Goal: Navigation & Orientation: Find specific page/section

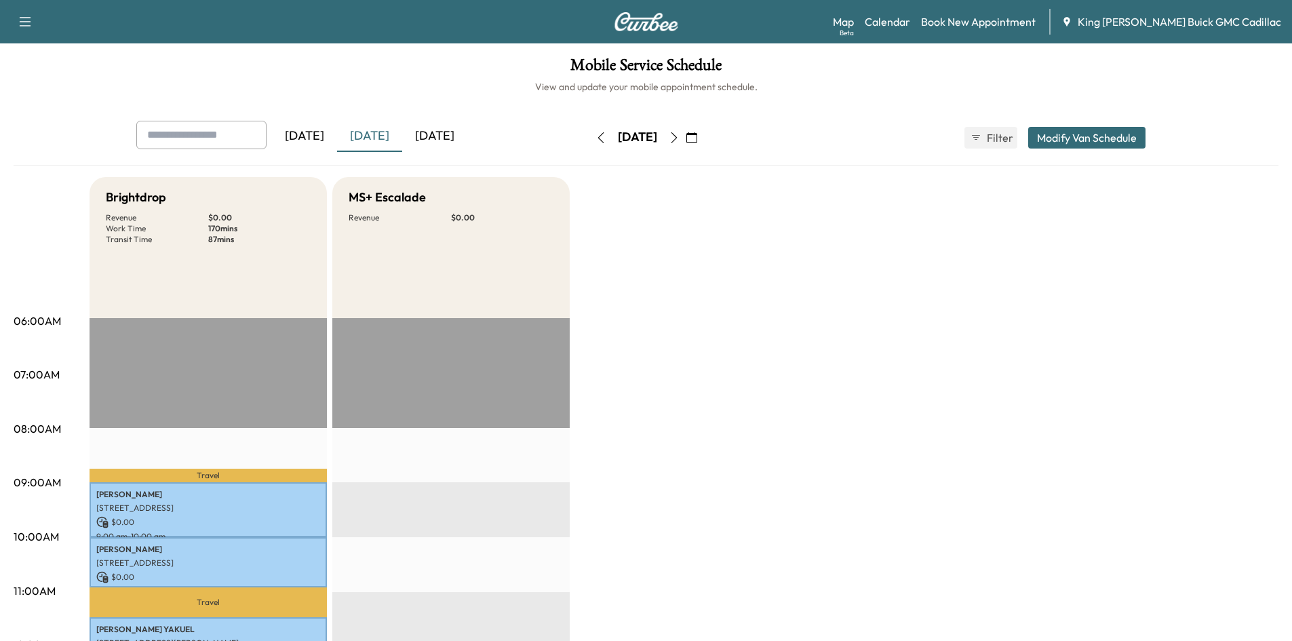
scroll to position [203, 0]
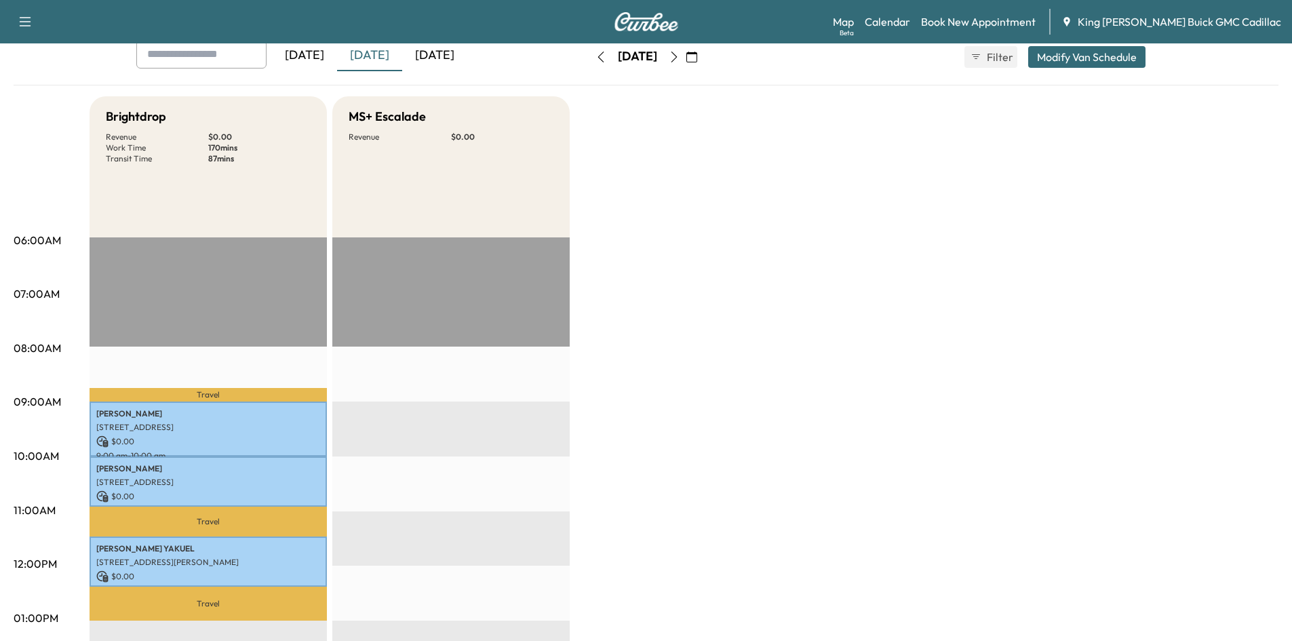
scroll to position [68, 0]
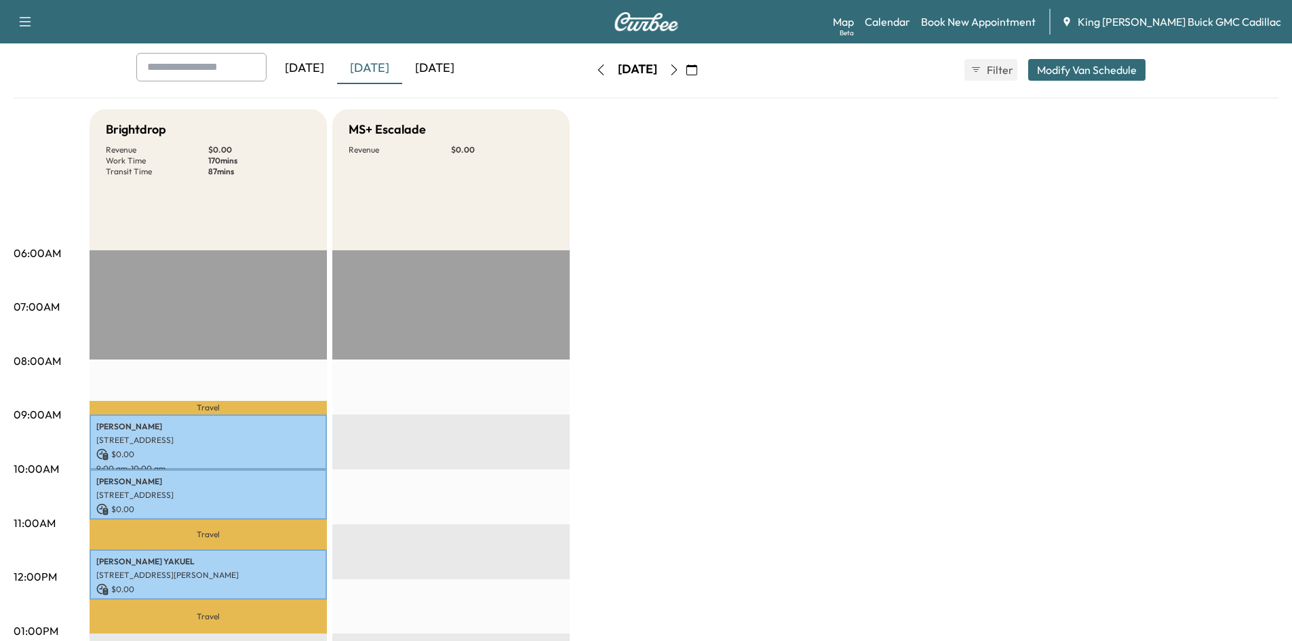
click at [686, 63] on button "button" at bounding box center [674, 70] width 23 height 22
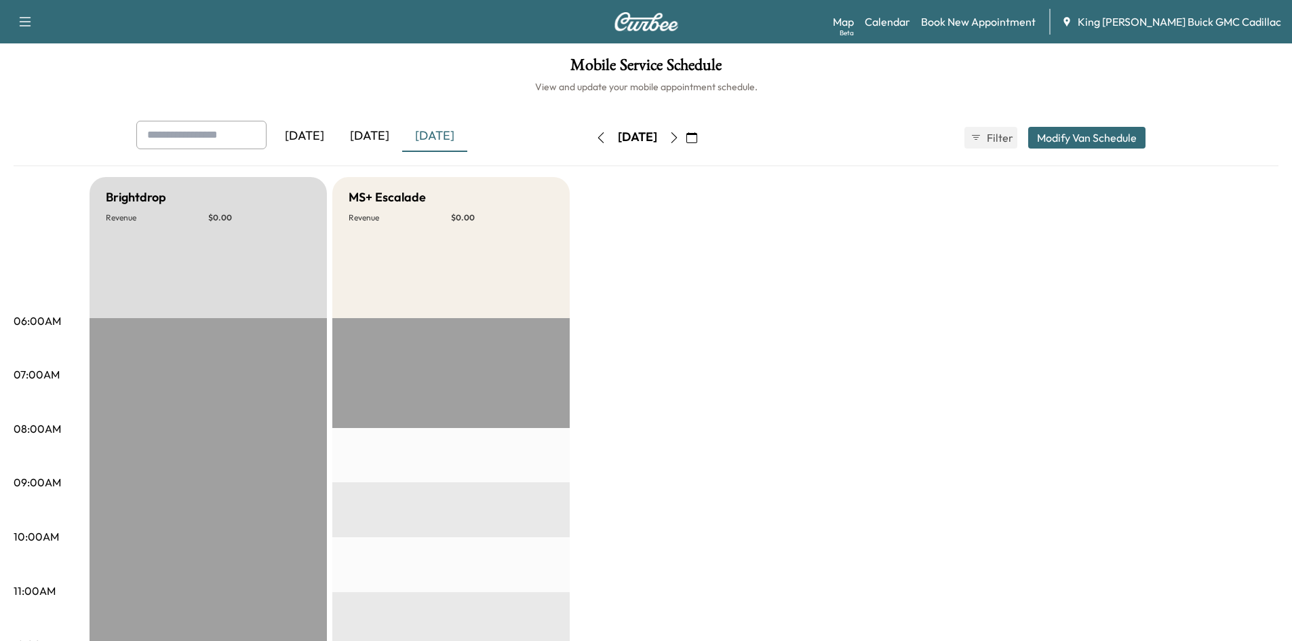
click at [679, 138] on icon "button" at bounding box center [674, 137] width 11 height 11
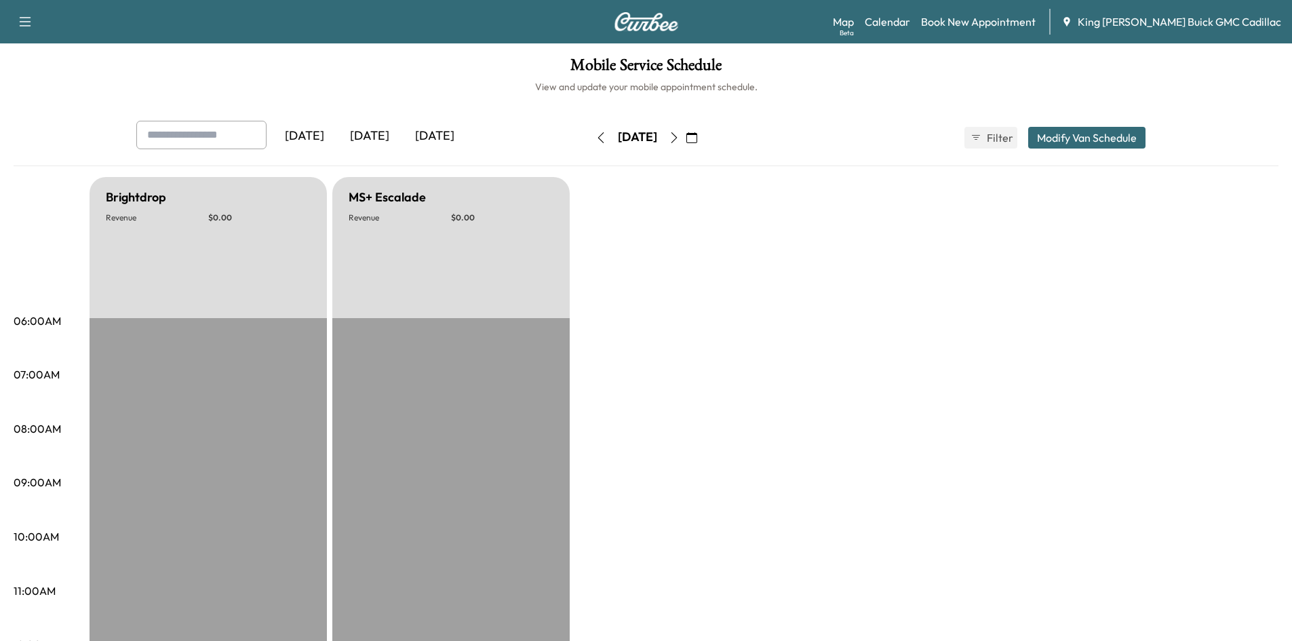
click at [679, 138] on icon "button" at bounding box center [674, 137] width 11 height 11
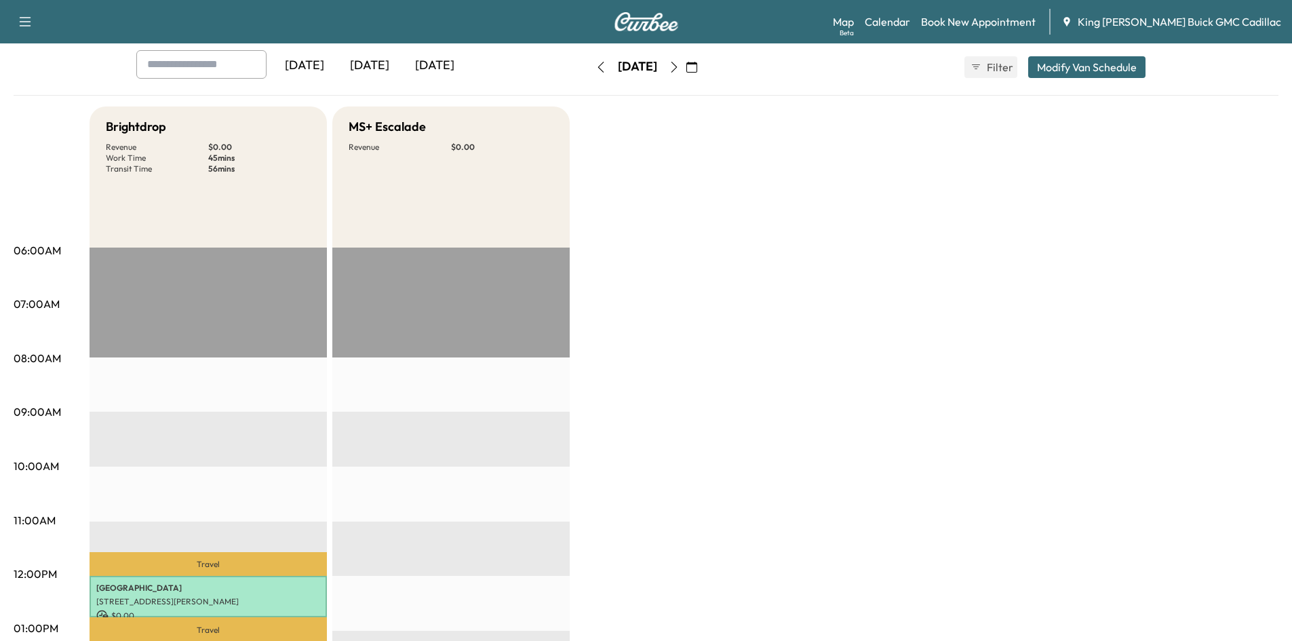
scroll to position [271, 0]
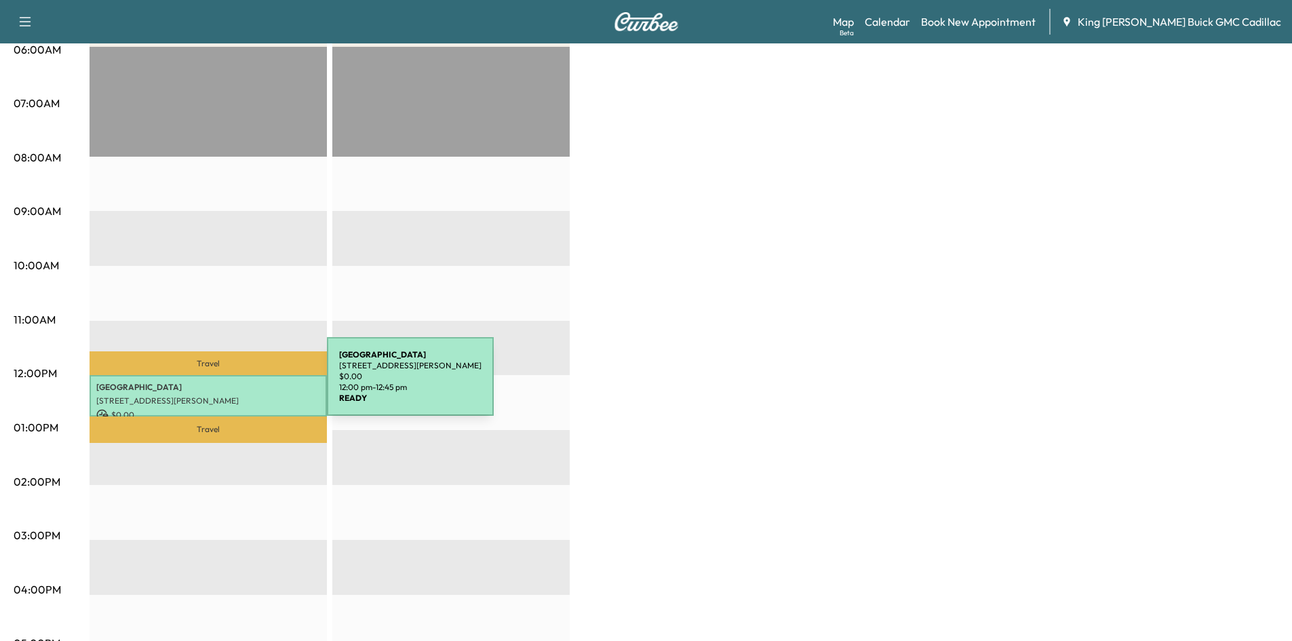
click at [225, 385] on p "[GEOGRAPHIC_DATA]" at bounding box center [208, 387] width 224 height 11
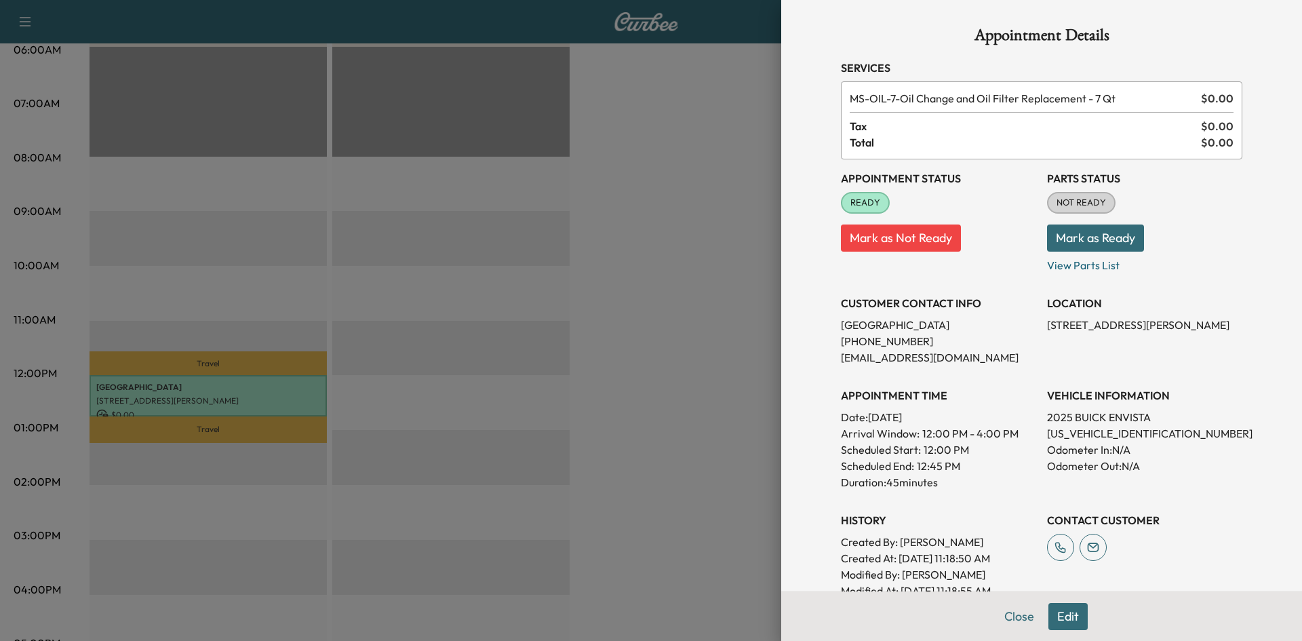
click at [673, 190] on div at bounding box center [651, 320] width 1302 height 641
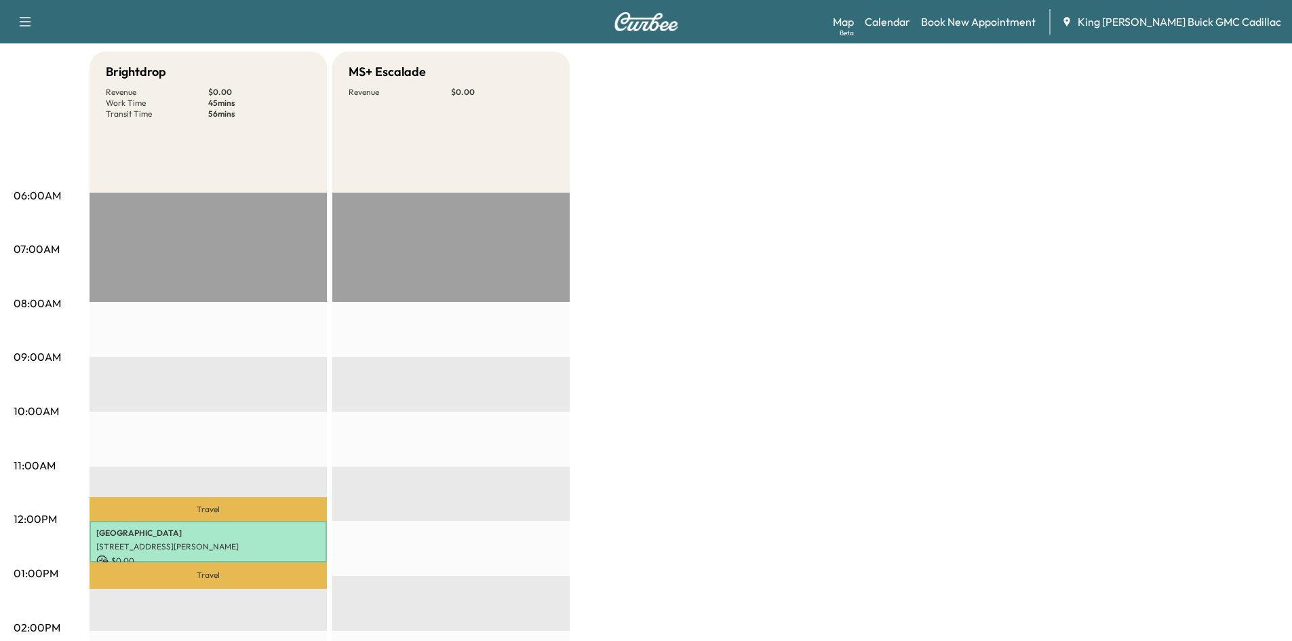
scroll to position [92, 0]
